Goal: Task Accomplishment & Management: Manage account settings

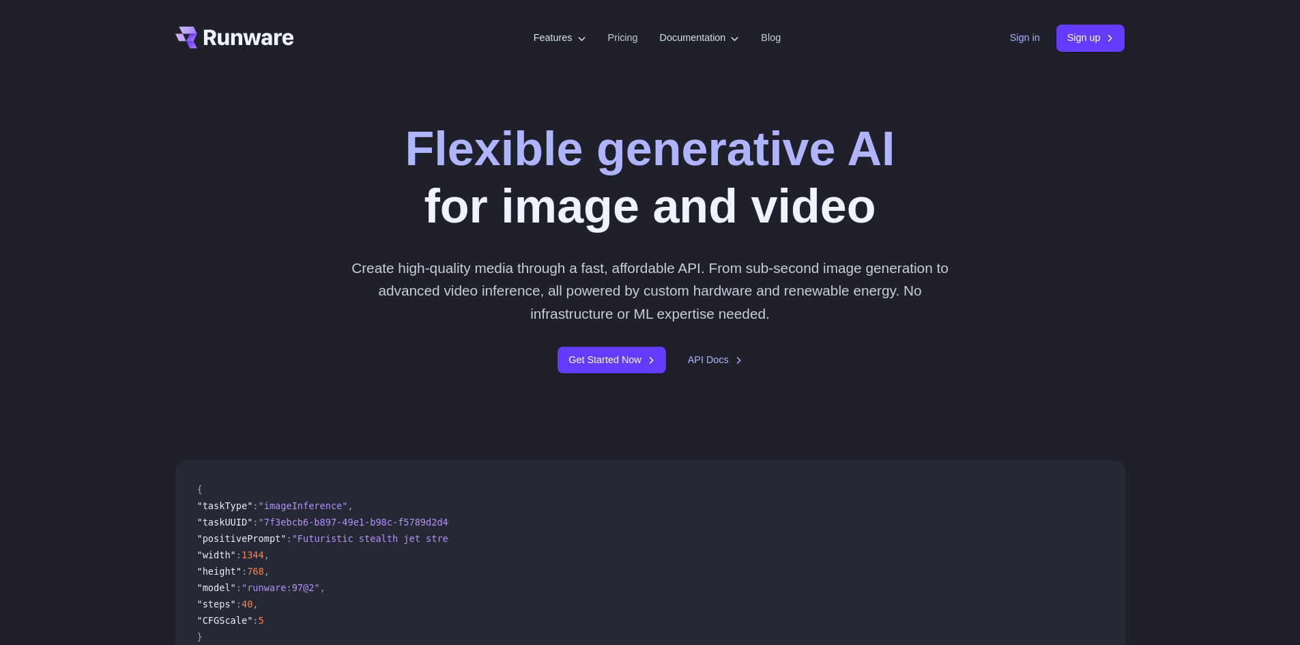
click at [1014, 38] on link "Sign in" at bounding box center [1025, 38] width 30 height 16
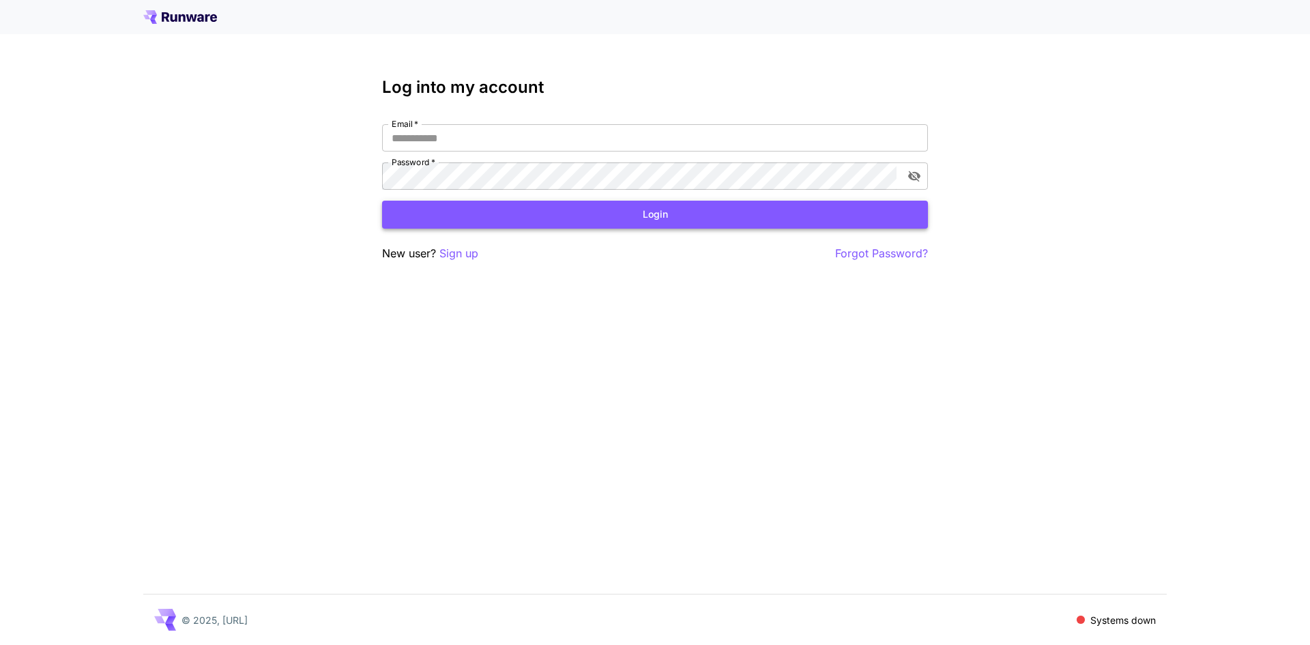
type input "**********"
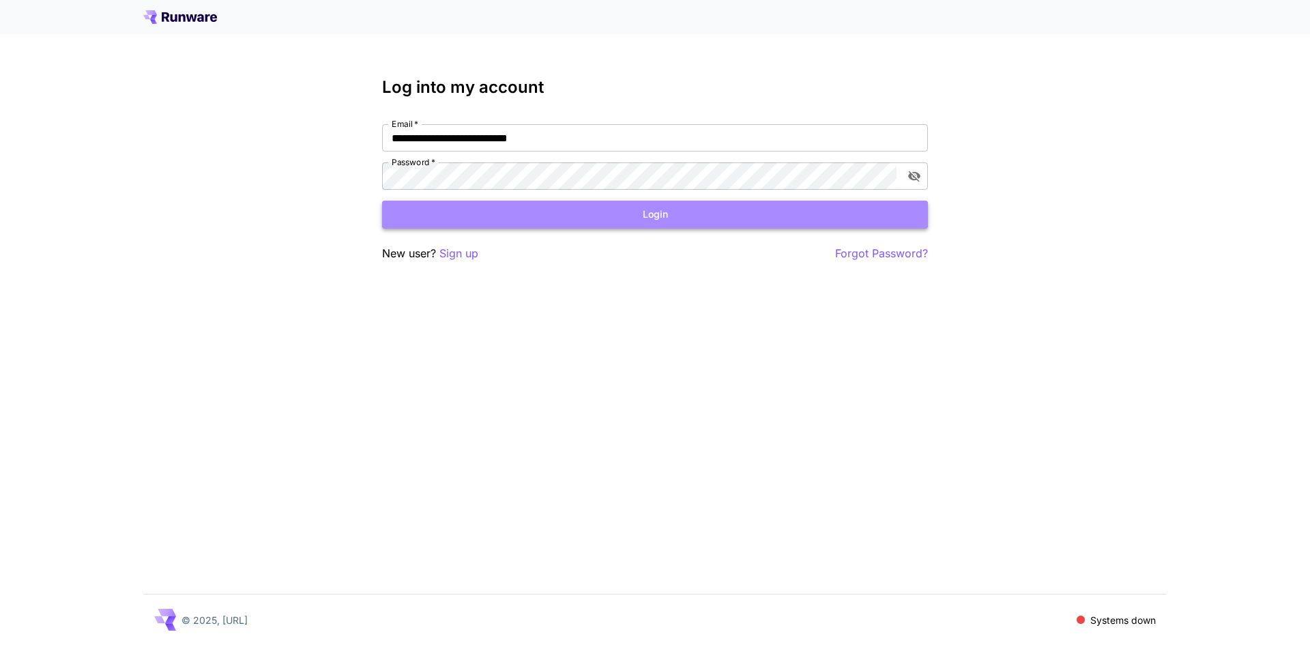
click at [535, 220] on button "Login" at bounding box center [655, 215] width 546 height 28
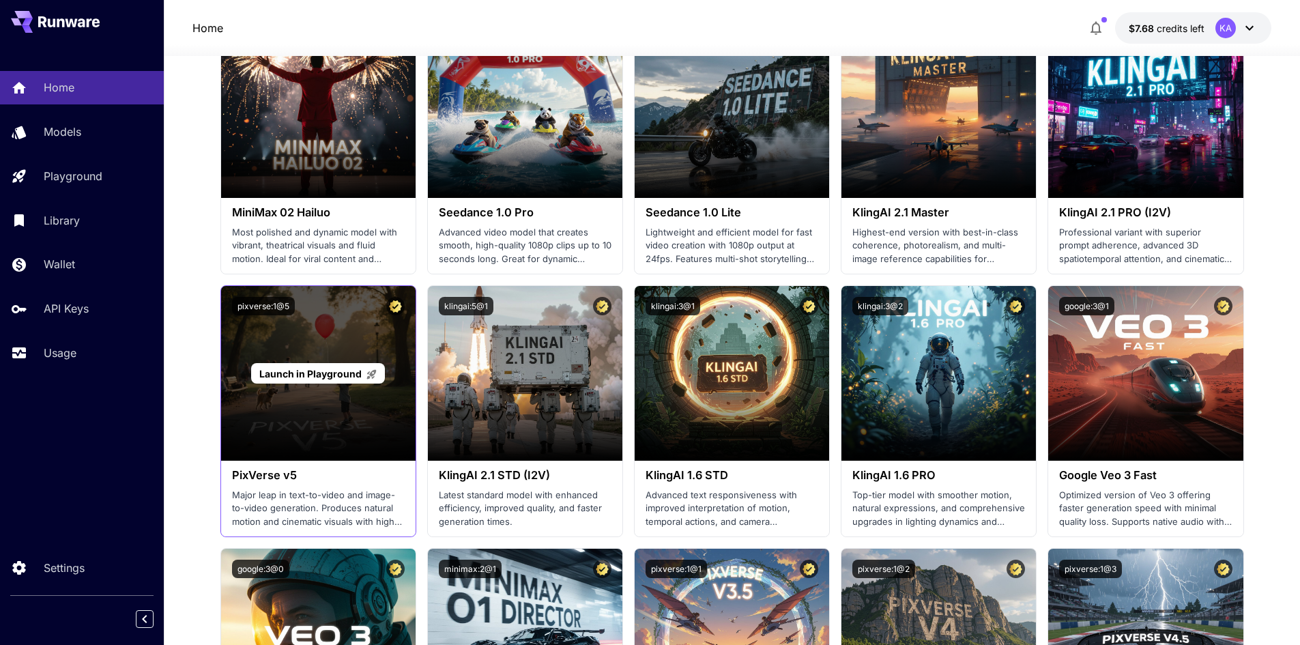
scroll to position [431, 0]
